Goal: Task Accomplishment & Management: Use online tool/utility

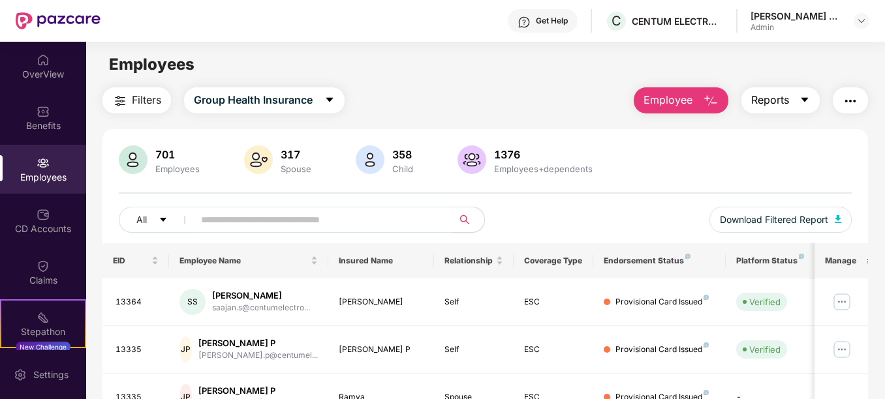
click at [807, 100] on icon "caret-down" at bounding box center [804, 100] width 7 height 5
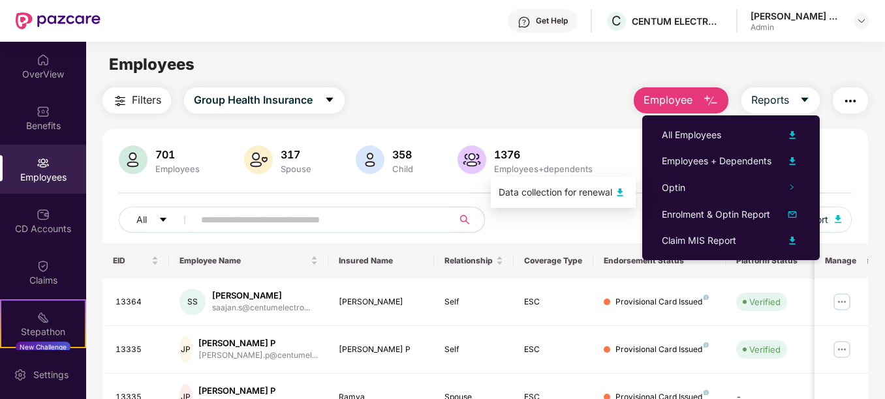
click at [623, 192] on img at bounding box center [620, 193] width 16 height 16
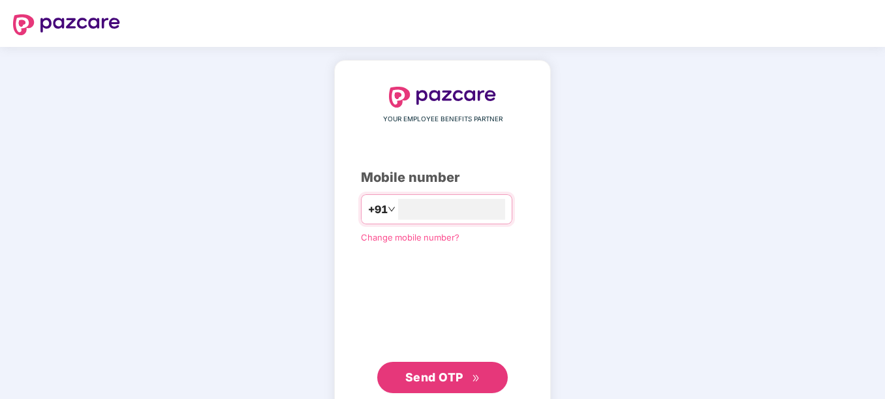
type input "**********"
click at [691, 196] on div "**********" at bounding box center [442, 239] width 885 height 385
click at [448, 369] on span "Send OTP" at bounding box center [434, 376] width 58 height 14
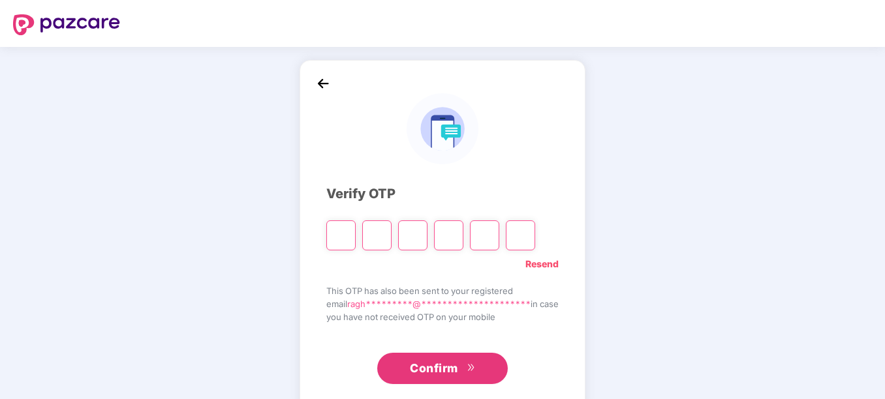
type input "*"
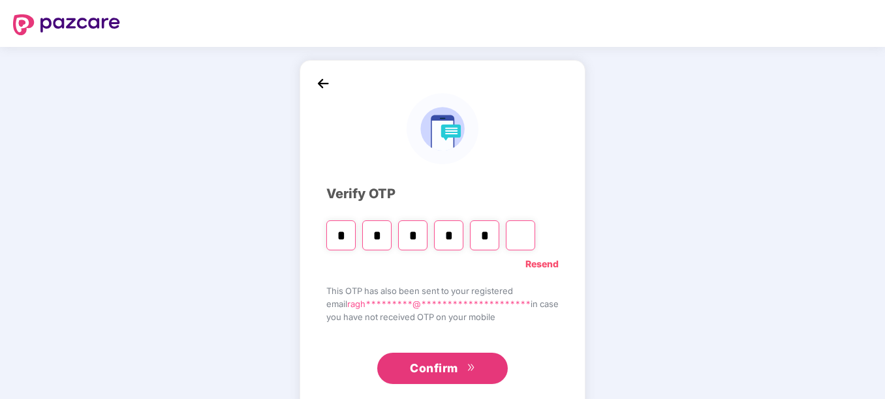
type input "*"
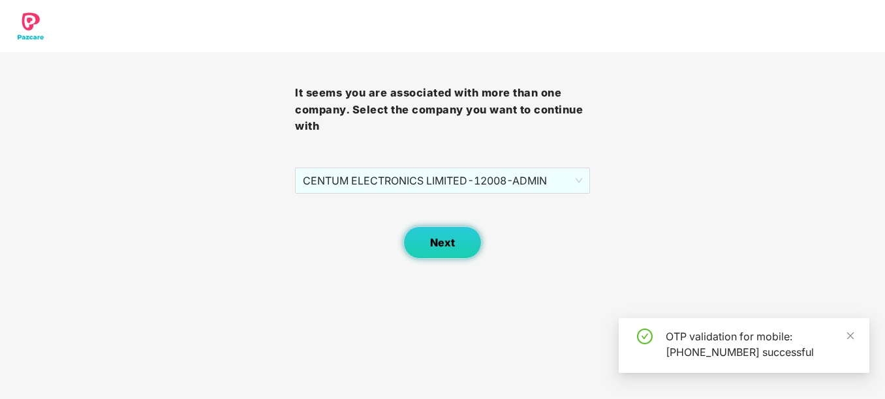
click at [447, 253] on button "Next" at bounding box center [442, 242] width 78 height 33
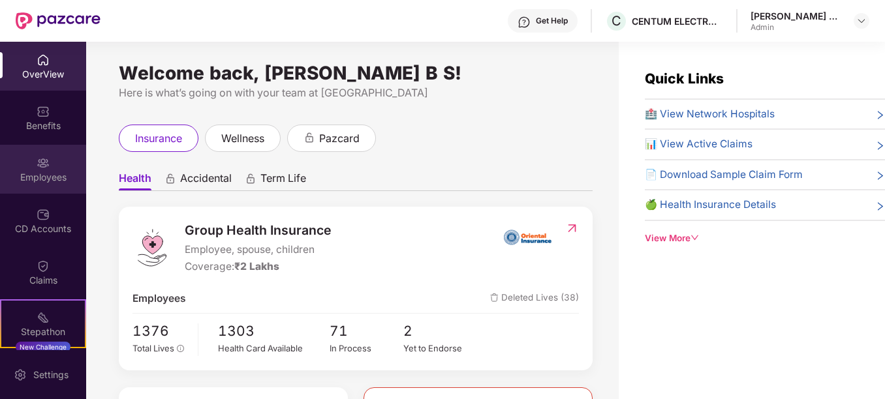
click at [42, 177] on div "Employees" at bounding box center [43, 177] width 86 height 13
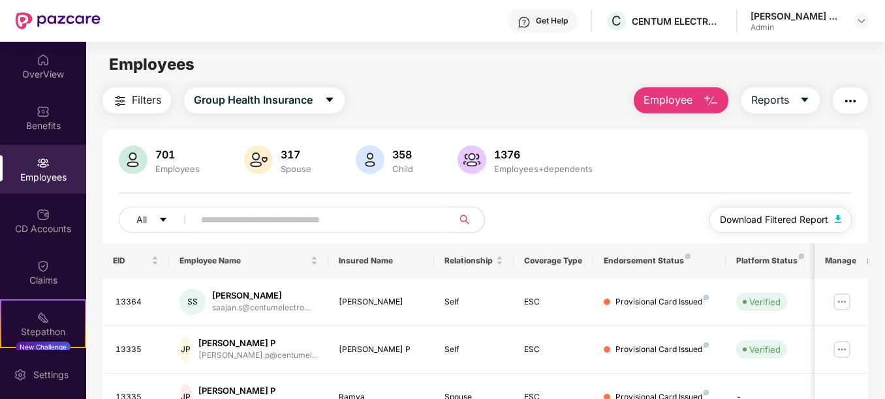
click at [843, 216] on button "Download Filtered Report" at bounding box center [780, 220] width 142 height 26
click at [519, 78] on main "Employees Filters Group Health Insurance Employee Reports 701 Employees 317 Spo…" at bounding box center [485, 241] width 798 height 399
click at [807, 97] on icon "caret-down" at bounding box center [804, 100] width 10 height 10
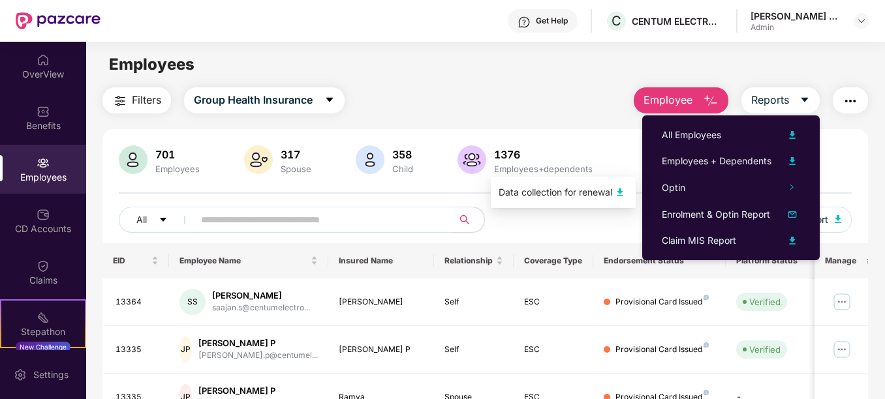
click at [625, 191] on img at bounding box center [620, 193] width 16 height 16
